Goal: Information Seeking & Learning: Learn about a topic

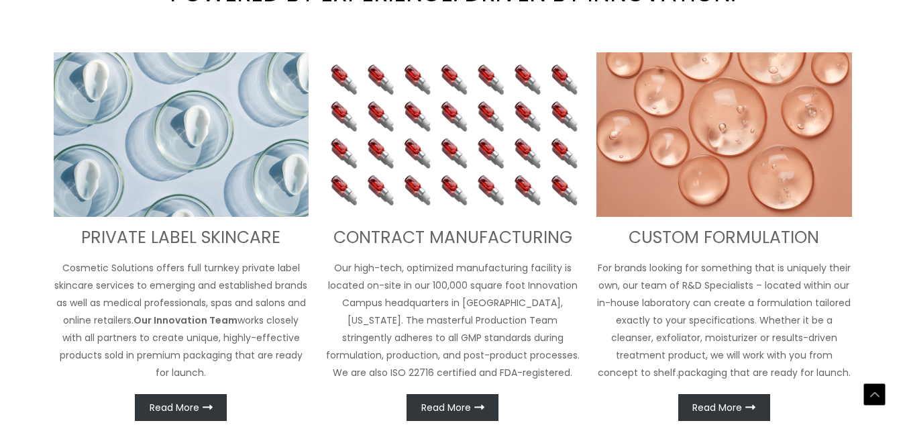
scroll to position [488, 0]
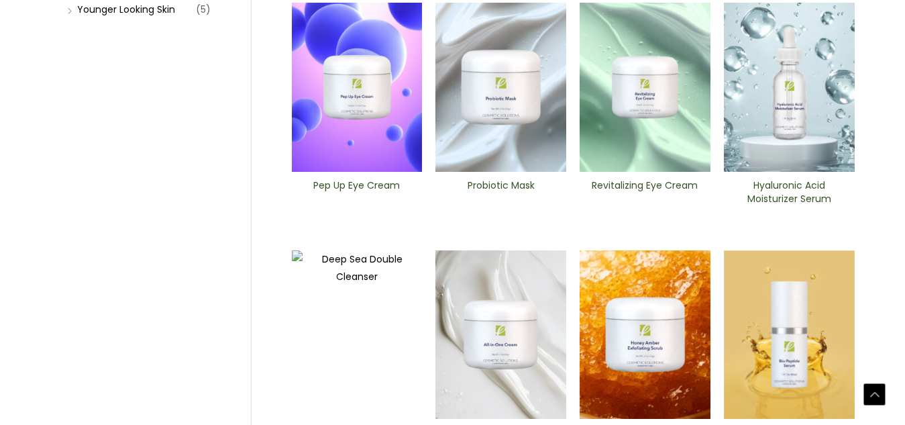
scroll to position [448, 0]
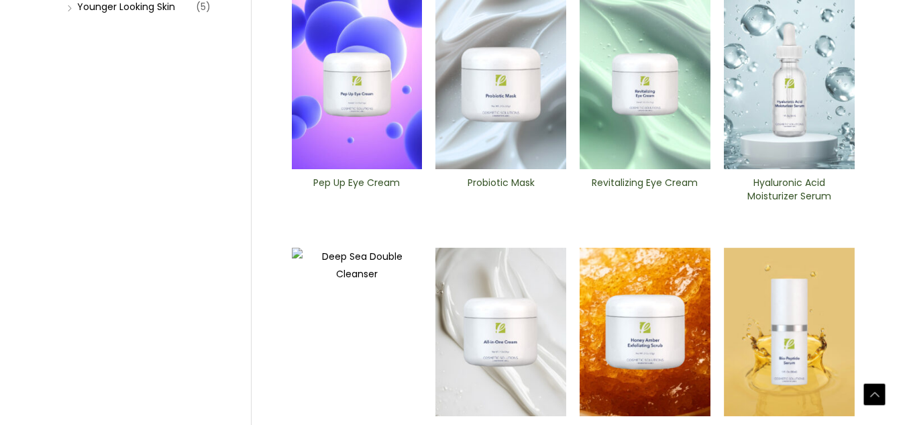
drag, startPoint x: 914, startPoint y: 100, endPoint x: 914, endPoint y: 143, distance: 42.9
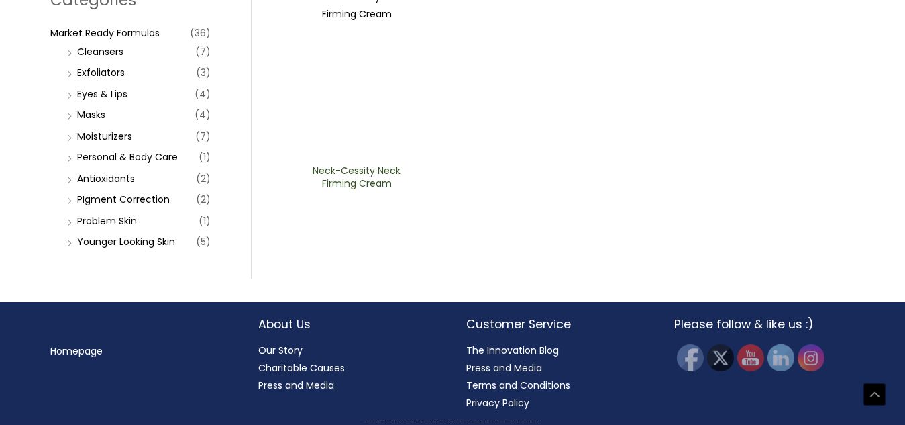
scroll to position [492, 0]
click at [115, 185] on link "Antioxidants" at bounding box center [106, 178] width 58 height 13
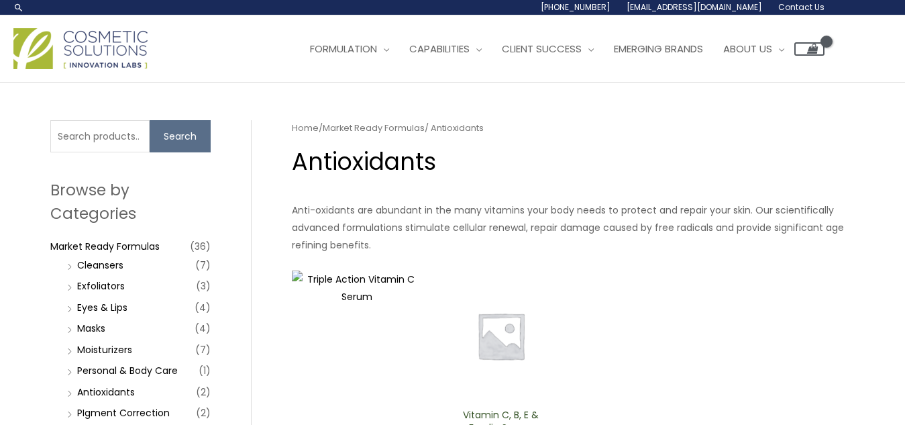
click at [115, 83] on header "Search... 1.888.883.0540 info@naturalskincare.com Contact Us Main Menu Formulat…" at bounding box center [452, 41] width 905 height 83
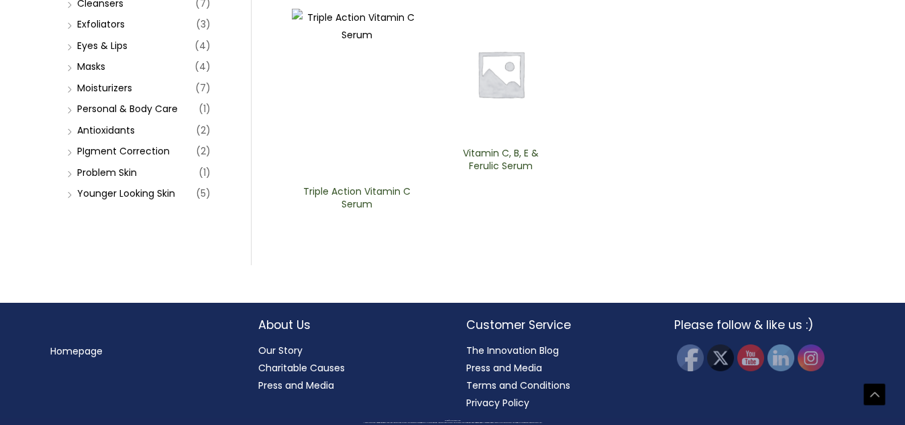
scroll to position [547, 0]
click at [73, 13] on li "Cleansers (7)" at bounding box center [137, 3] width 147 height 19
click at [68, 13] on li "Cleansers (7)" at bounding box center [137, 3] width 147 height 19
click at [89, 10] on link "Cleansers" at bounding box center [100, 3] width 46 height 13
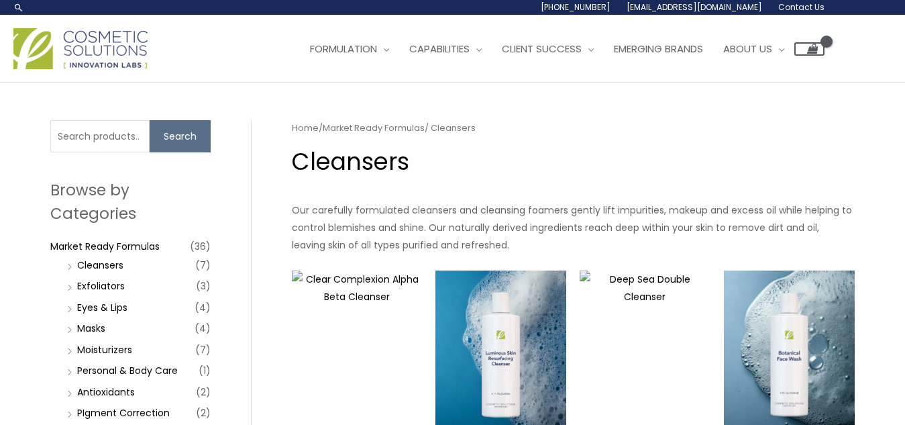
drag, startPoint x: 913, startPoint y: 117, endPoint x: 904, endPoint y: 76, distance: 41.8
click at [904, 72] on div "Main Menu Formulation Menu Toggle Research and Innovation Market Ready Formulas…" at bounding box center [452, 49] width 905 height 48
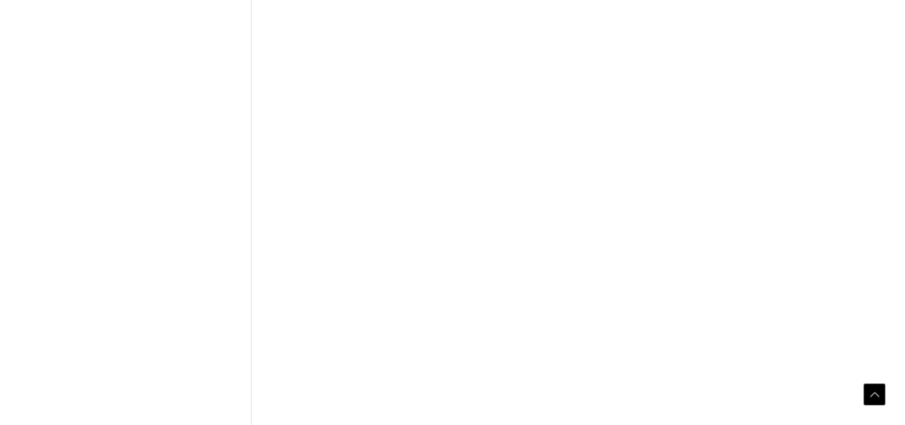
scroll to position [729, 0]
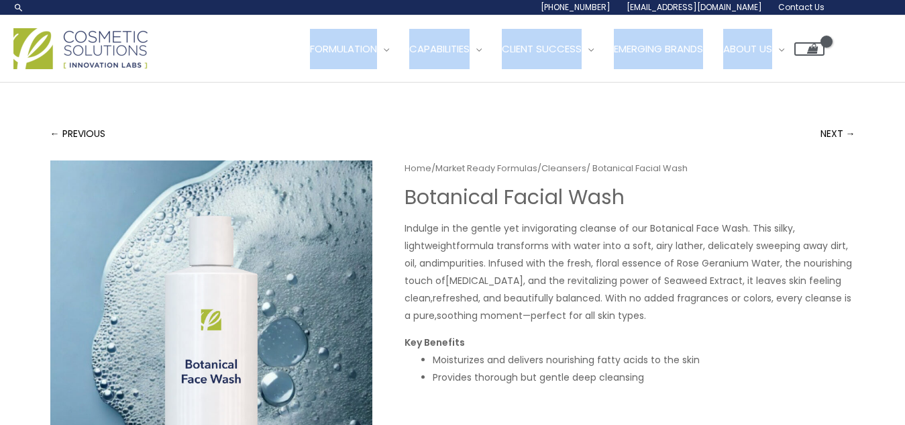
drag, startPoint x: 0, startPoint y: 0, endPoint x: 916, endPoint y: 105, distance: 921.8
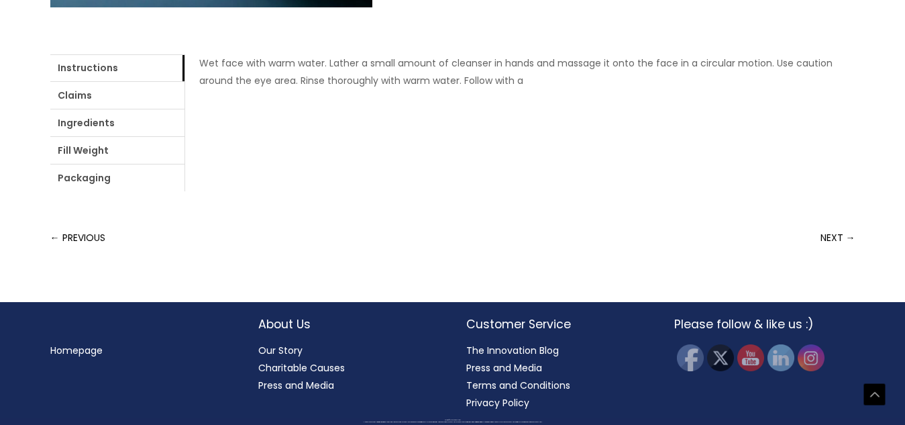
scroll to position [863, 0]
click at [185, 136] on link "Ingredients" at bounding box center [117, 122] width 134 height 27
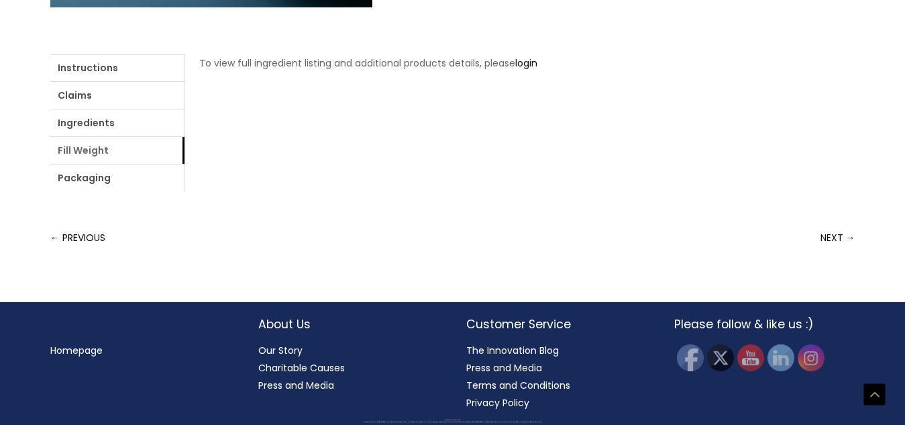
click at [185, 164] on link "Fill Weight" at bounding box center [117, 150] width 134 height 27
click at [185, 170] on link "Packaging" at bounding box center [117, 177] width 134 height 27
click at [839, 251] on link "NEXT →" at bounding box center [838, 237] width 35 height 27
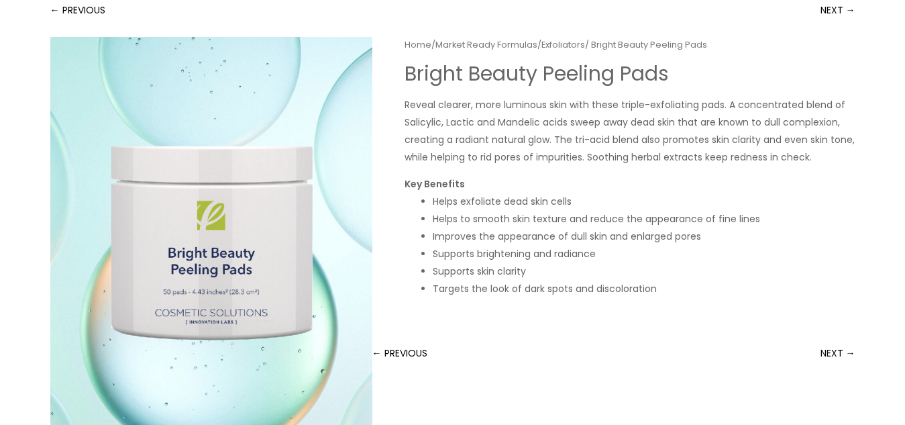
scroll to position [8, 0]
